Goal: Check status

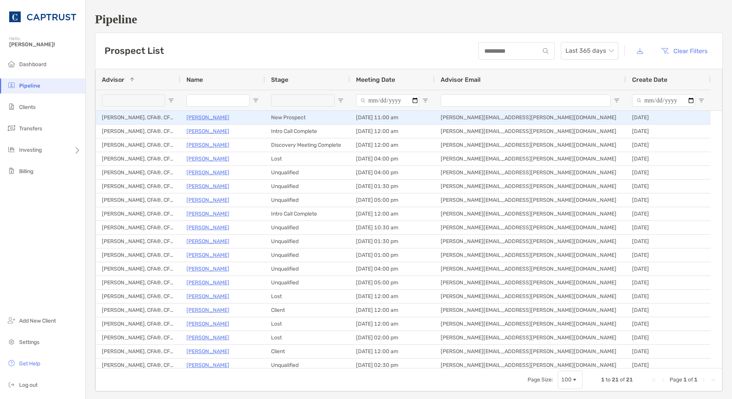
click at [210, 118] on p "[PERSON_NAME]" at bounding box center [207, 118] width 43 height 10
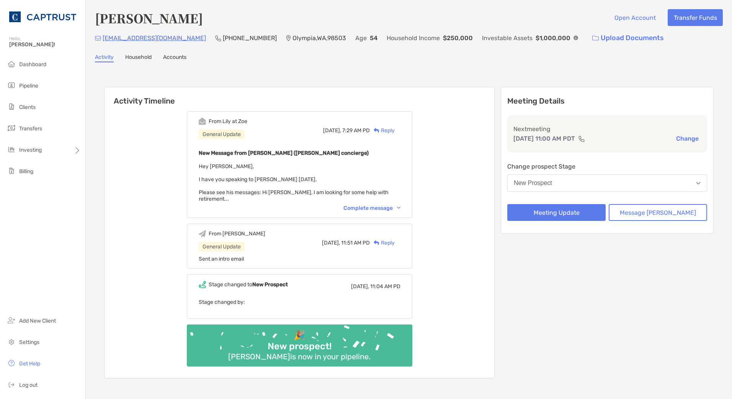
click at [381, 205] on div "From Lily at Zoe General Update Today, 7:29 AM PD Reply New Message from Lily K…" at bounding box center [299, 164] width 225 height 107
click at [383, 205] on div "Complete message" at bounding box center [371, 208] width 57 height 7
